Goal: Information Seeking & Learning: Learn about a topic

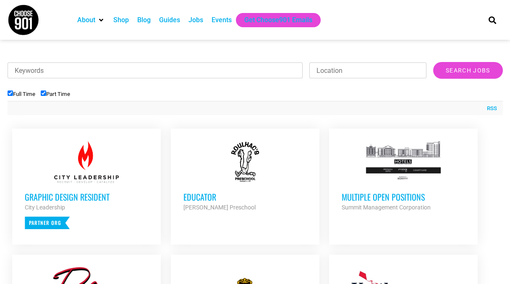
scroll to position [247, 0]
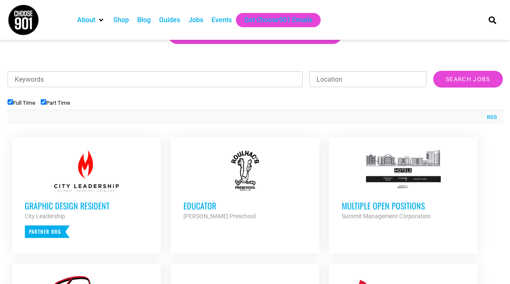
click at [237, 190] on div at bounding box center [244, 171] width 123 height 42
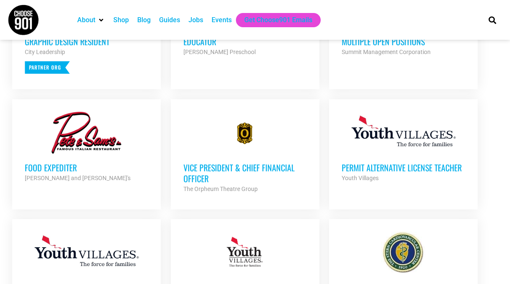
scroll to position [413, 0]
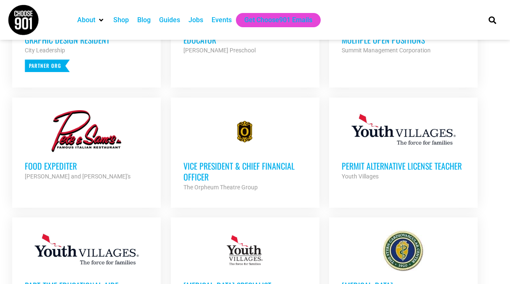
click at [101, 159] on div "Food Expediter Pete and Sam's Partner Org" at bounding box center [86, 166] width 123 height 29
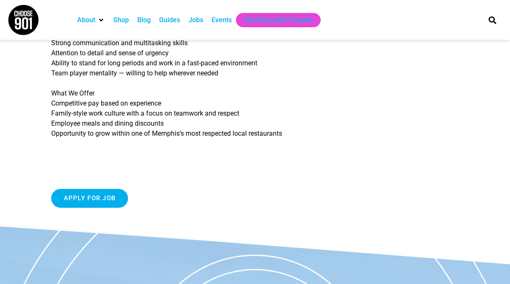
scroll to position [259, 0]
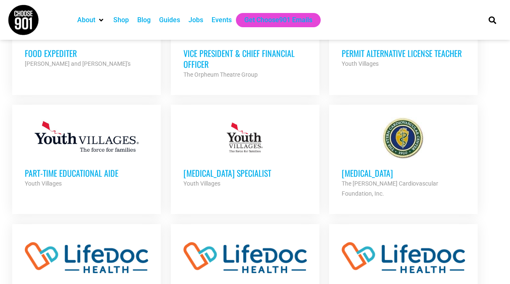
scroll to position [525, 0]
click at [380, 63] on div "Youth Villages" at bounding box center [402, 64] width 123 height 10
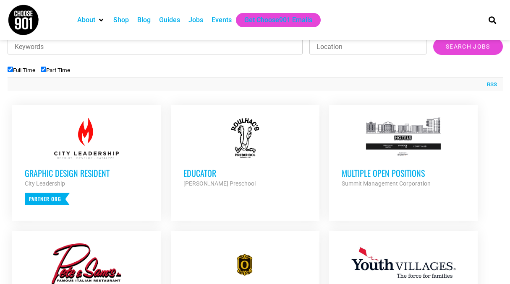
scroll to position [278, 0]
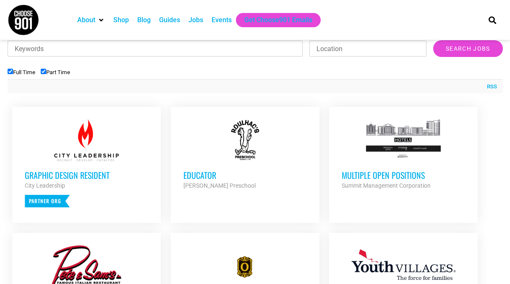
click at [395, 162] on div "Multiple Open Positions Summit Management Corporation Partner Org" at bounding box center [402, 175] width 123 height 29
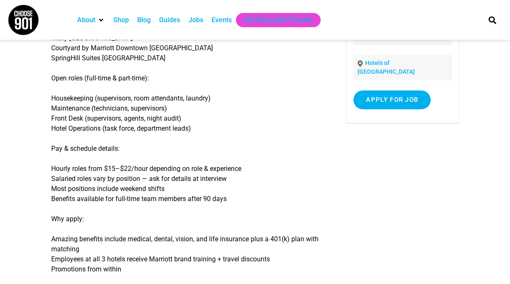
scroll to position [99, 0]
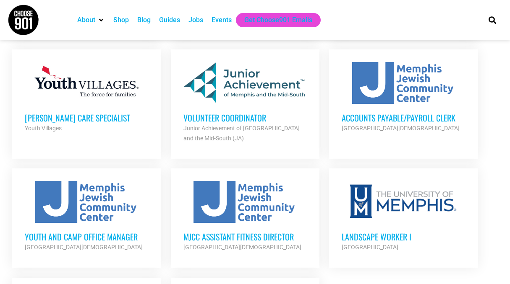
scroll to position [832, 0]
click at [232, 187] on div at bounding box center [244, 202] width 123 height 42
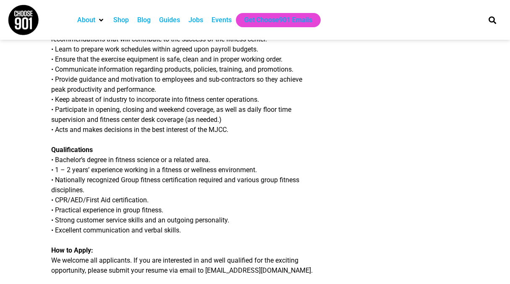
scroll to position [292, 0]
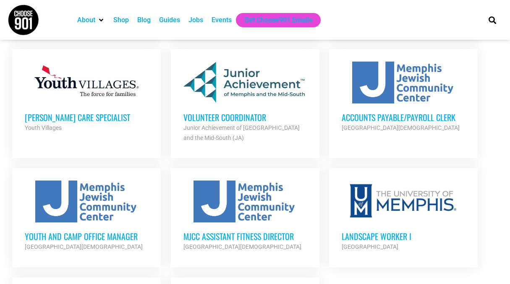
click at [90, 205] on div at bounding box center [86, 202] width 123 height 42
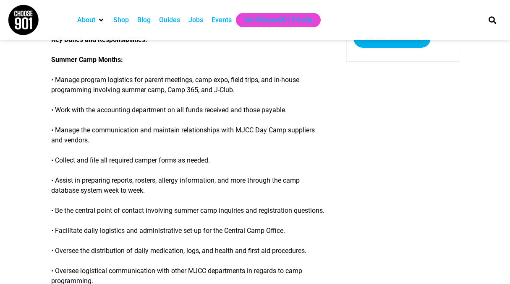
scroll to position [199, 0]
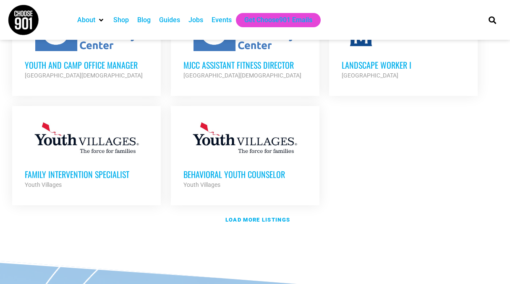
scroll to position [1012, 0]
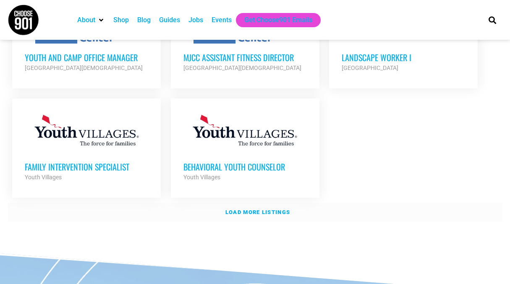
click at [248, 209] on strong "Load more listings" at bounding box center [257, 212] width 65 height 6
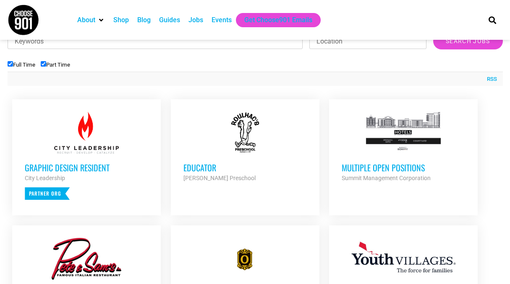
scroll to position [292, 0]
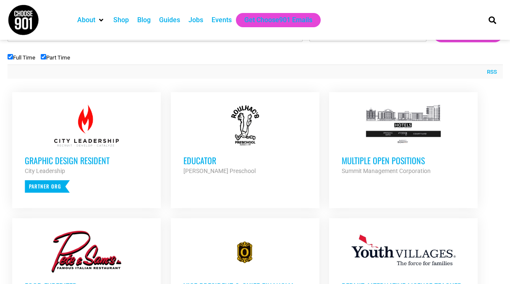
click at [244, 125] on div at bounding box center [244, 126] width 123 height 42
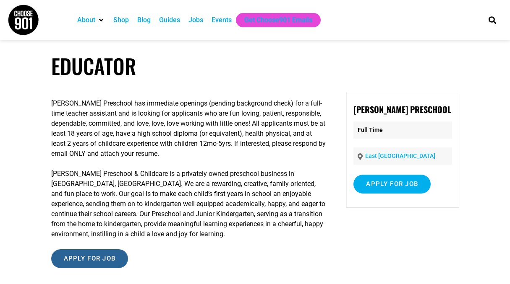
click at [93, 263] on input "Apply for job" at bounding box center [89, 259] width 77 height 19
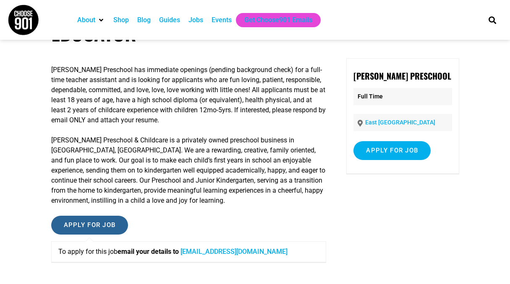
scroll to position [44, 0]
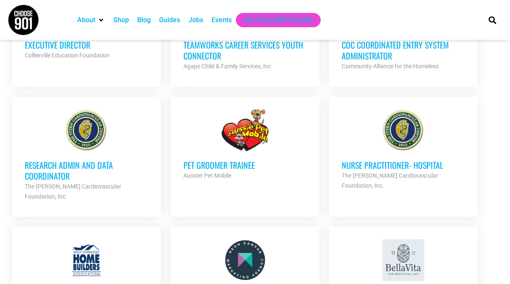
scroll to position [1267, 0]
